Goal: Check status

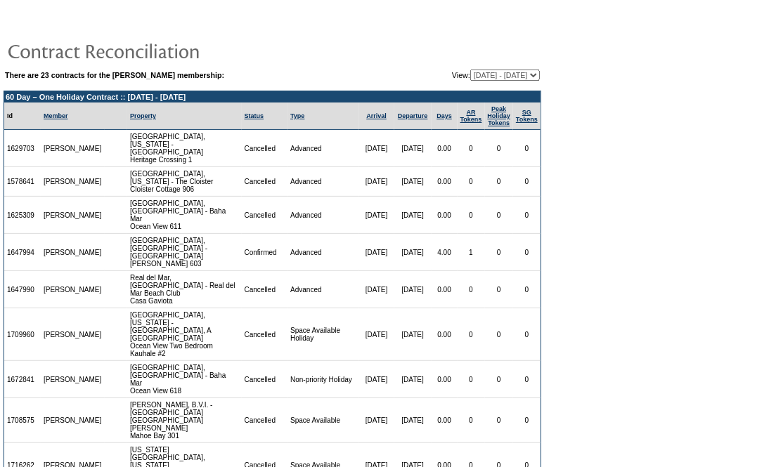
click at [478, 72] on select "[DATE] - [DATE] [DATE] - [DATE] [DATE] - [DATE] [DATE] - [DATE] [DATE] - [DATE]…" at bounding box center [505, 75] width 70 height 11
select select "126788"
click at [470, 70] on select "[DATE] - [DATE] [DATE] - [DATE] [DATE] - [DATE] [DATE] - [DATE] [DATE] - [DATE]…" at bounding box center [505, 75] width 70 height 11
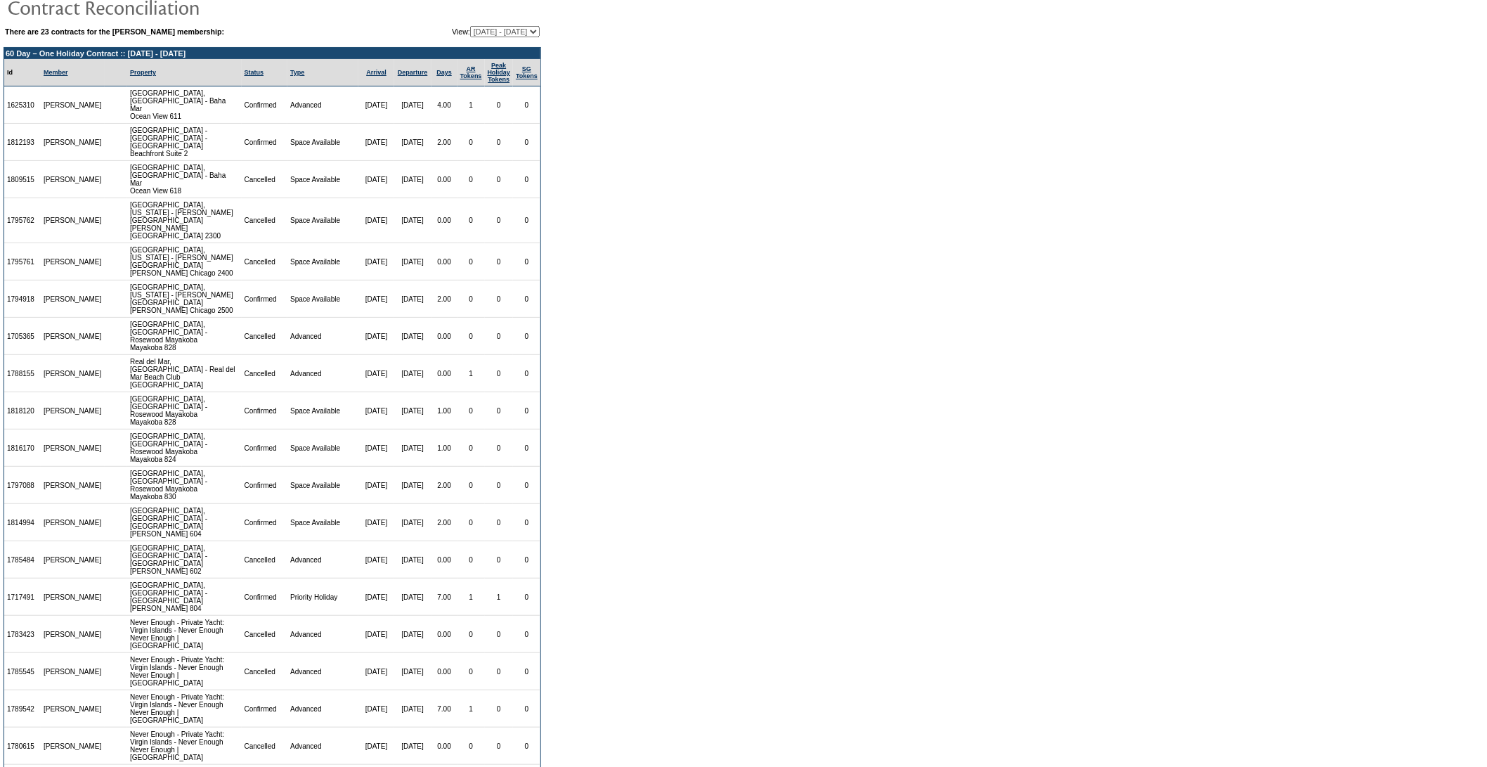
scroll to position [78, 0]
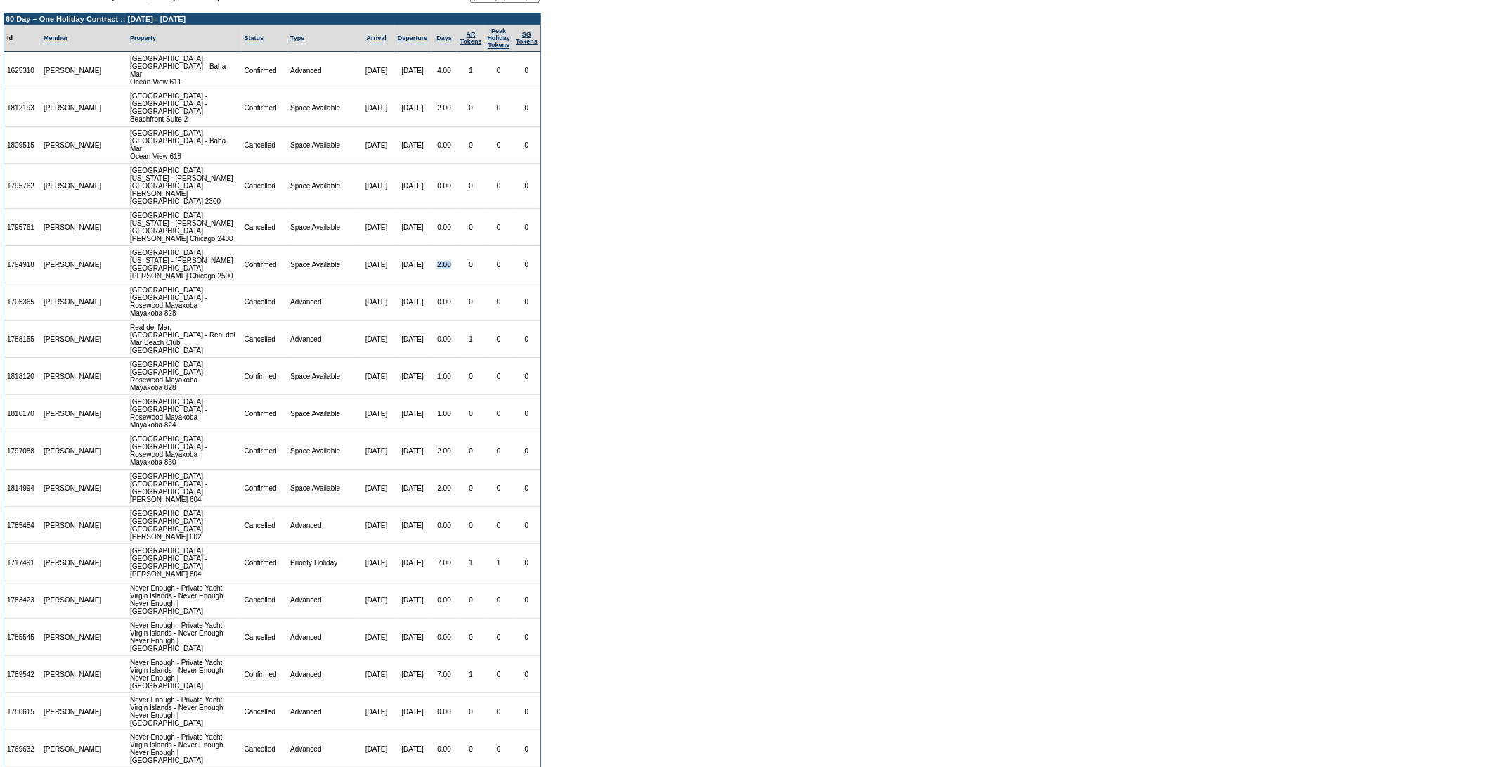
drag, startPoint x: 439, startPoint y: 230, endPoint x: 420, endPoint y: 235, distance: 19.4
click at [431, 246] on td "2.00" at bounding box center [444, 264] width 26 height 37
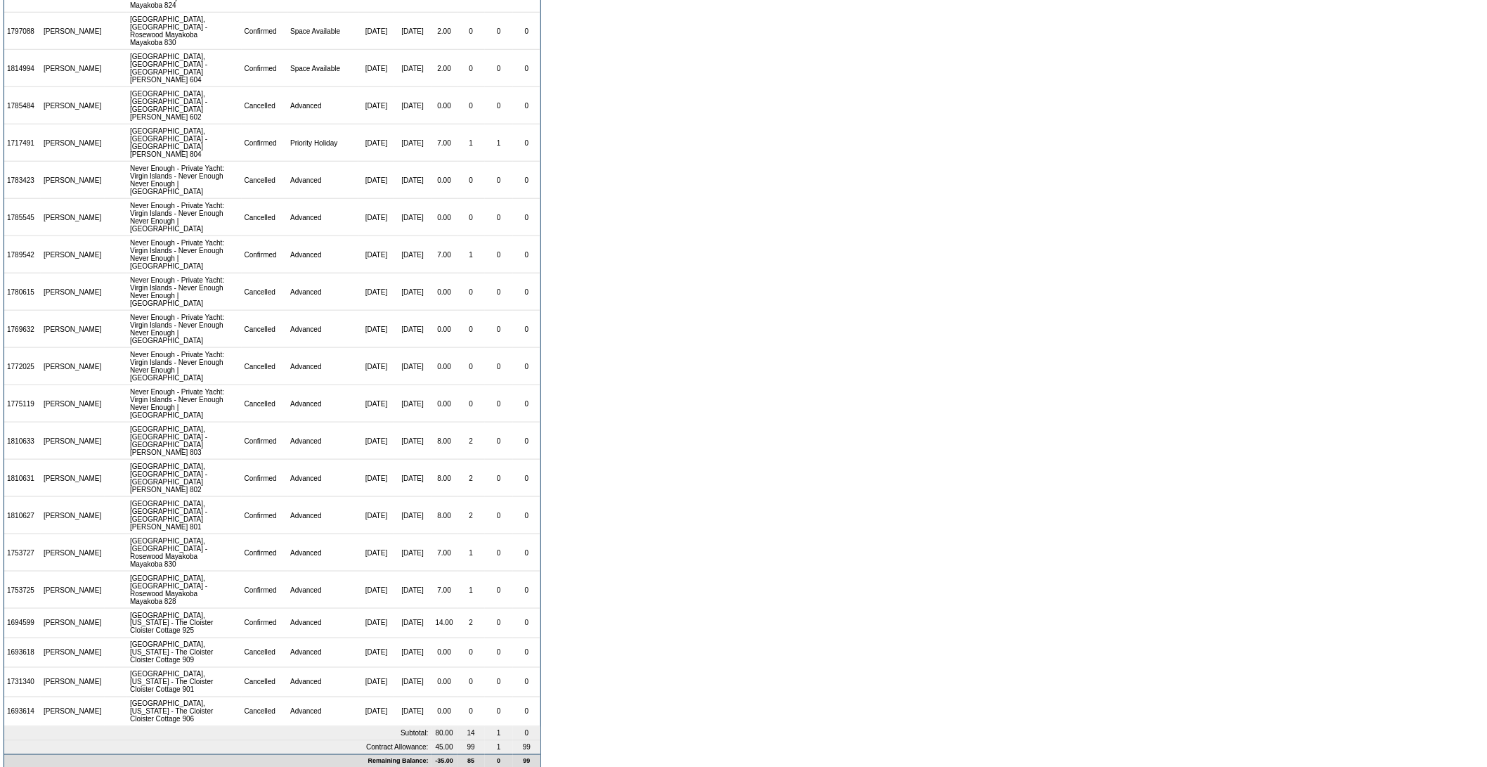
scroll to position [515, 0]
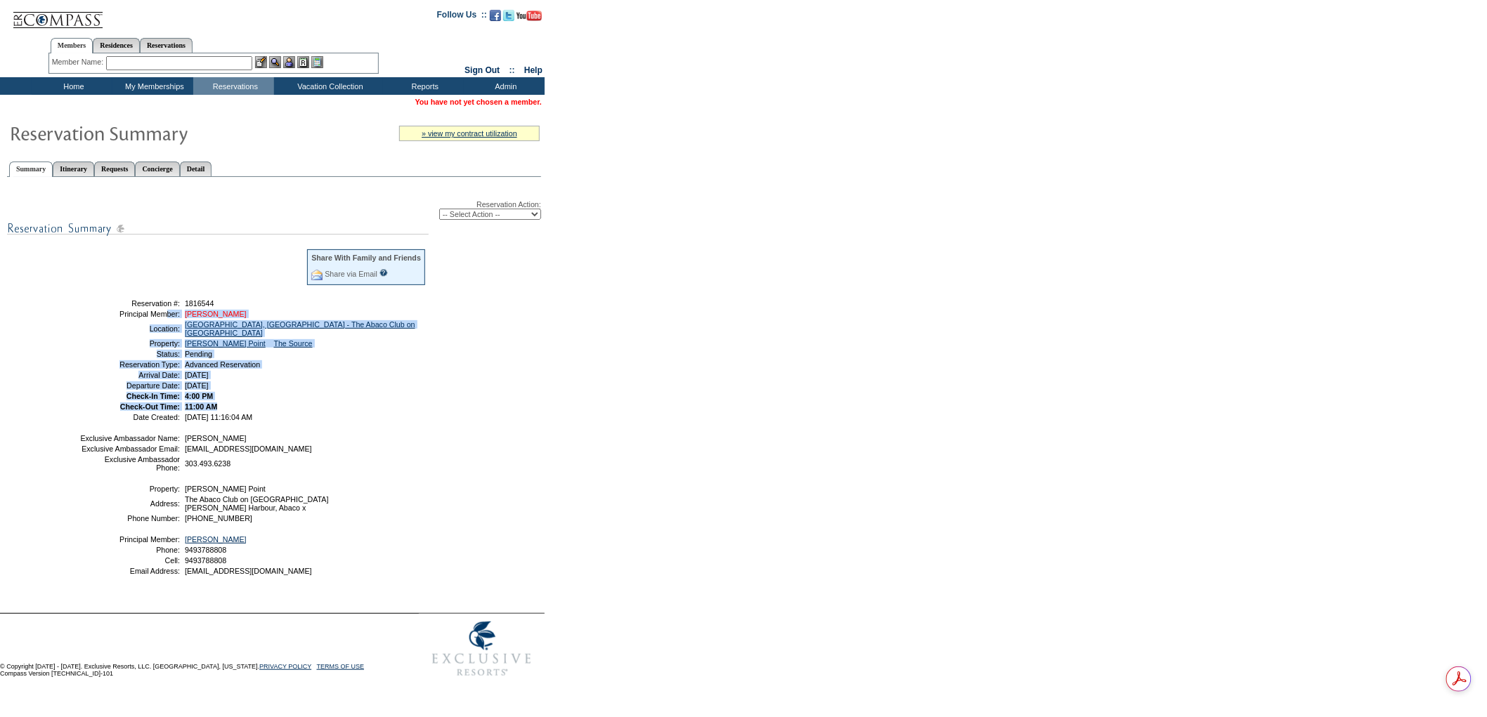
click at [232, 311] on link "Woodall, Julie" at bounding box center [216, 314] width 62 height 8
